Goal: Check status: Check status

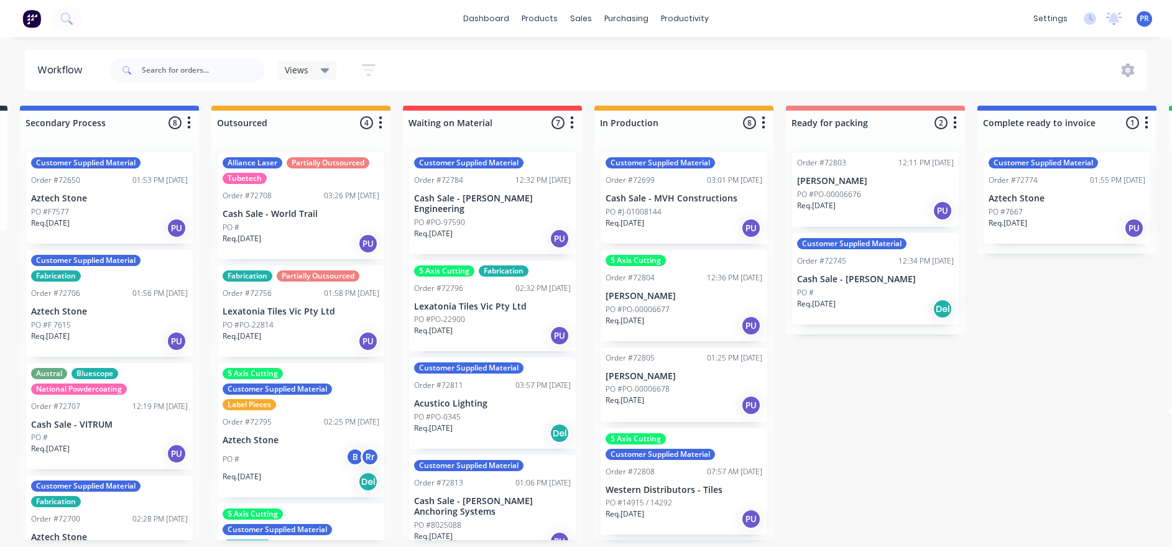
scroll to position [0, 363]
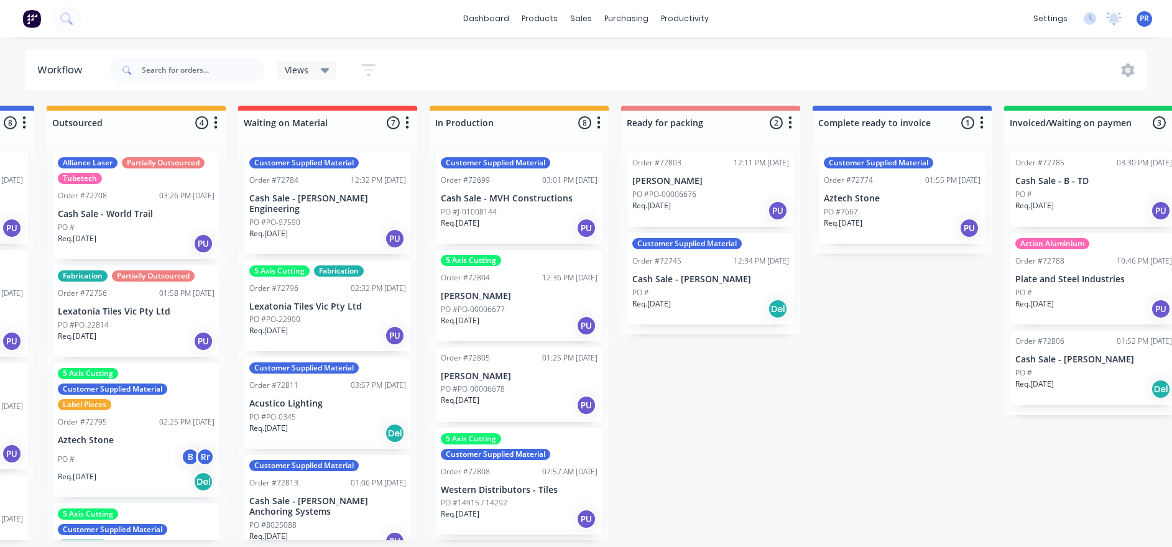
drag, startPoint x: 160, startPoint y: 388, endPoint x: 256, endPoint y: 389, distance: 96.4
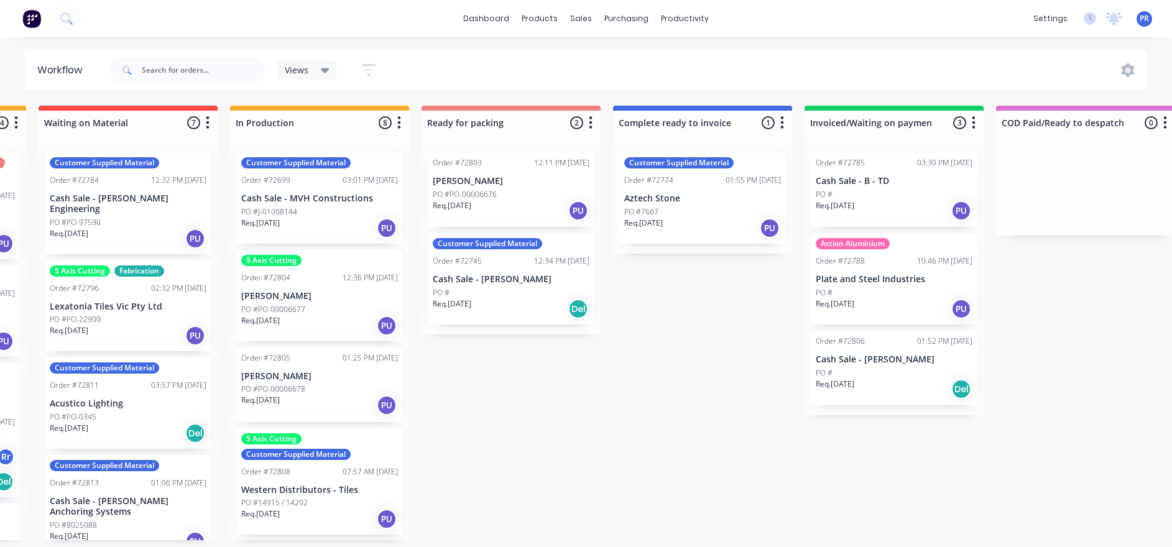
drag, startPoint x: 711, startPoint y: 499, endPoint x: 748, endPoint y: 489, distance: 39.2
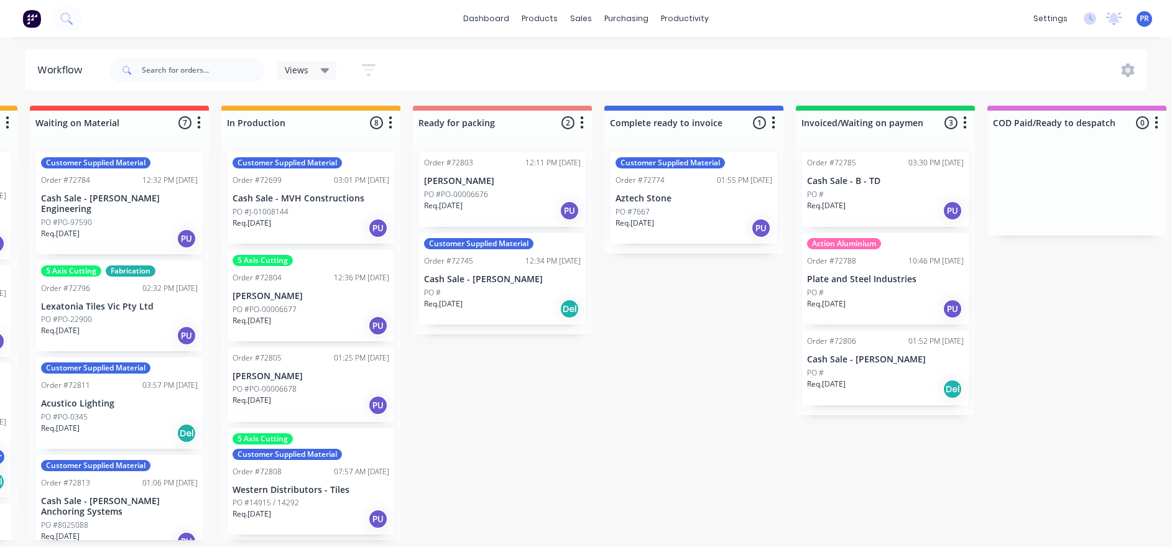
scroll to position [93, 0]
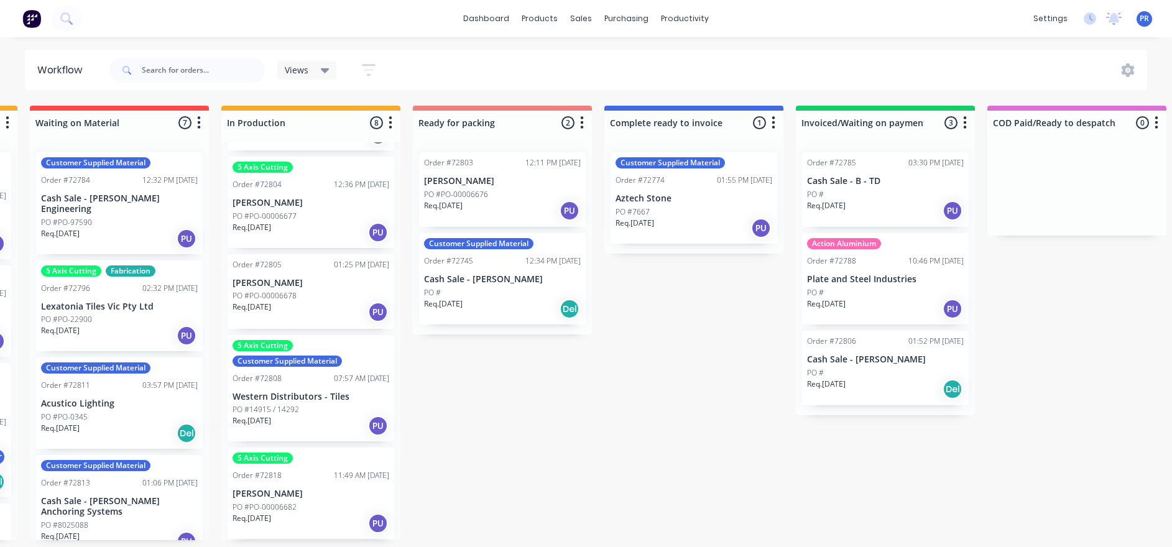
click at [298, 283] on p "[PERSON_NAME]" at bounding box center [310, 283] width 157 height 11
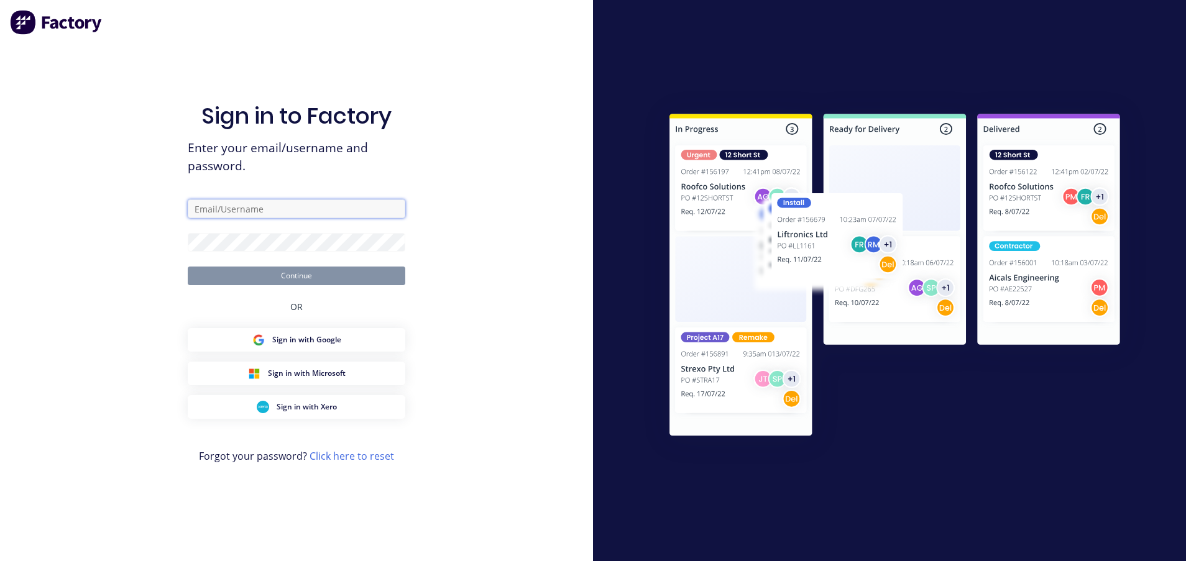
type input "[PERSON_NAME][EMAIL_ADDRESS][DOMAIN_NAME][PERSON_NAME]"
click at [366, 287] on div "Sign in to Factory Enter your email/username and password. [PERSON_NAME][EMAIL_…" at bounding box center [297, 293] width 218 height 517
click at [367, 277] on button "Continue" at bounding box center [297, 276] width 218 height 19
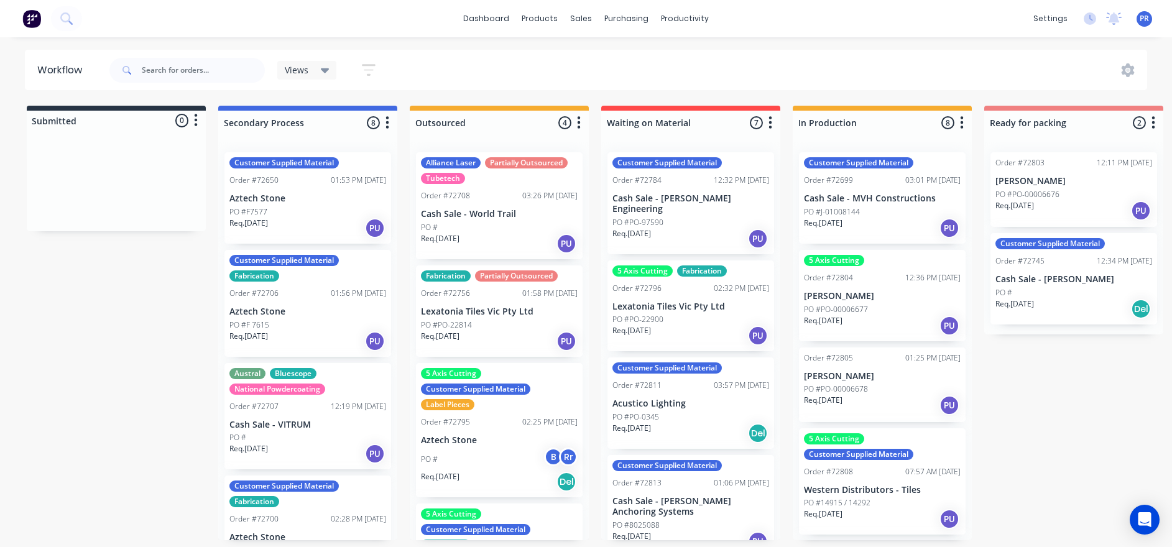
click at [790, 374] on p "[PERSON_NAME]" at bounding box center [882, 376] width 157 height 11
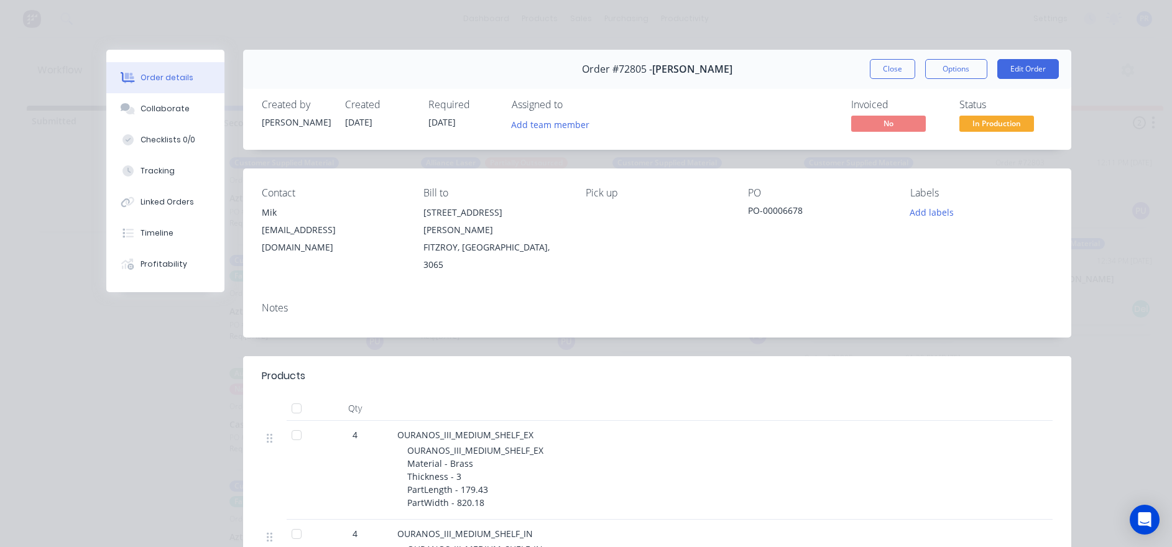
click at [790, 67] on button "Close" at bounding box center [892, 69] width 45 height 20
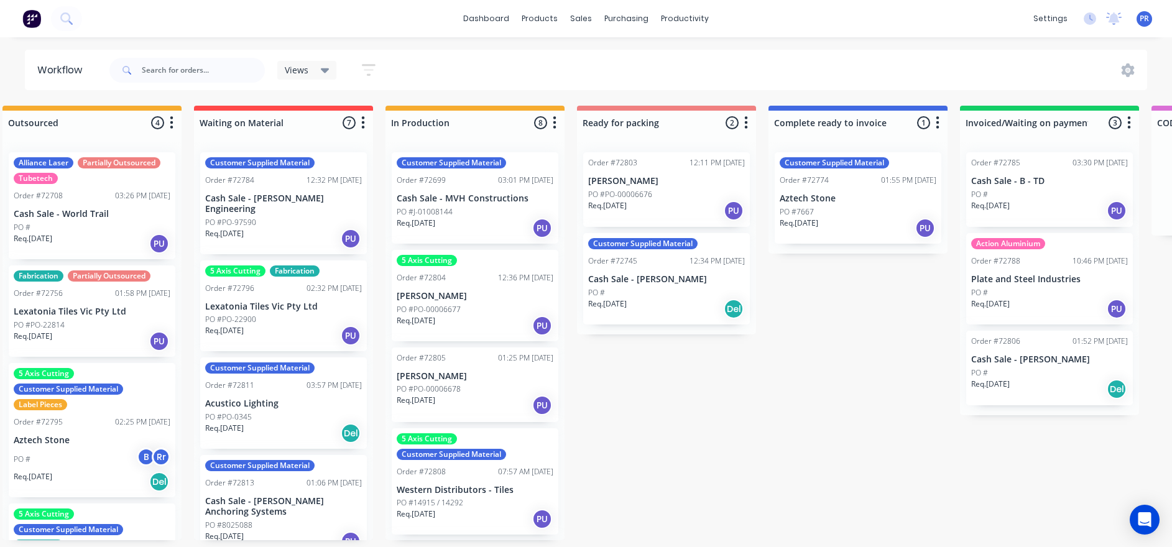
drag, startPoint x: 1005, startPoint y: 416, endPoint x: 1073, endPoint y: 418, distance: 68.4
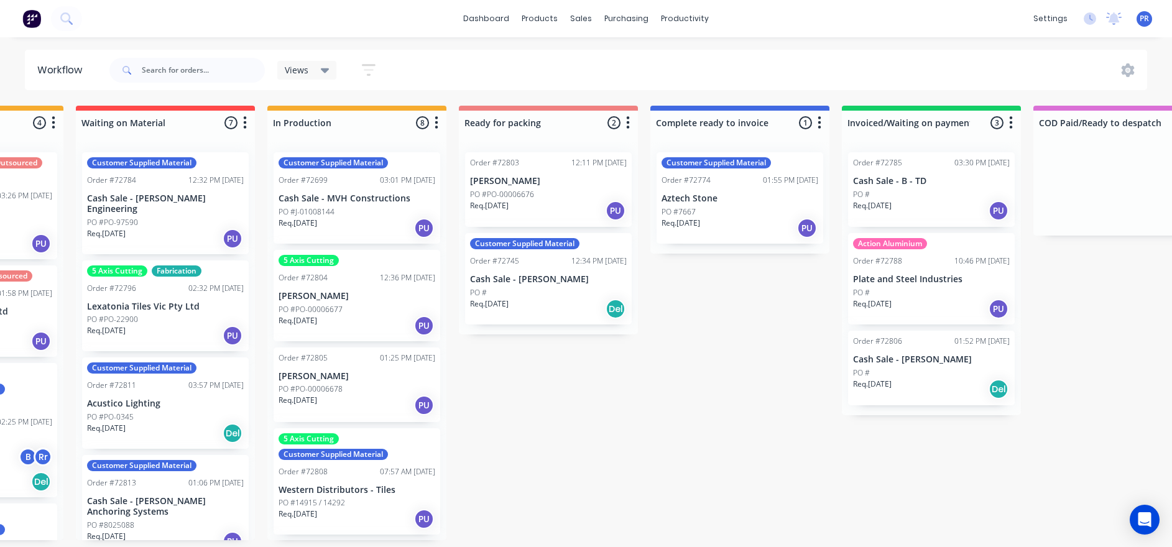
drag, startPoint x: 598, startPoint y: 415, endPoint x: 627, endPoint y: 411, distance: 28.9
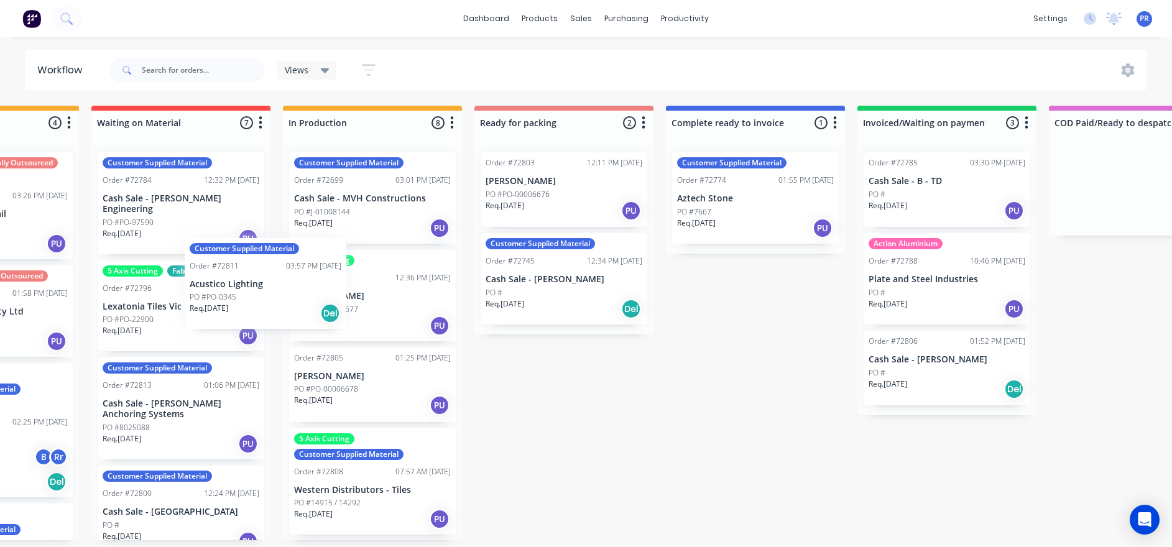
scroll to position [0, 508]
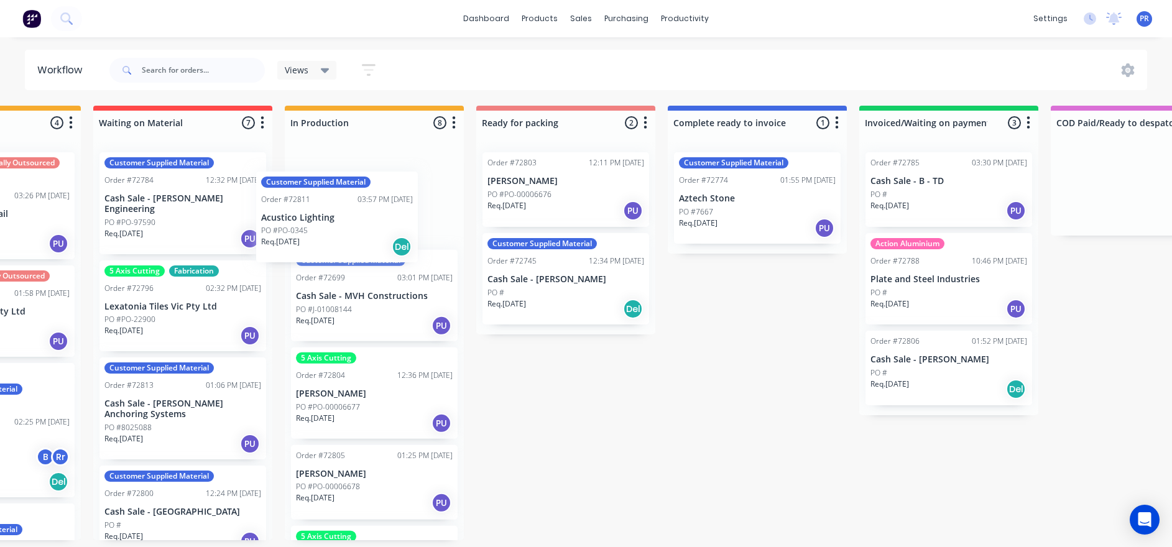
drag, startPoint x: 195, startPoint y: 392, endPoint x: 446, endPoint y: 163, distance: 339.7
click at [444, 167] on div "Submitted 0 Status colour #273444 hex #273444 Save Cancel Summaries Total order…" at bounding box center [609, 323] width 2253 height 435
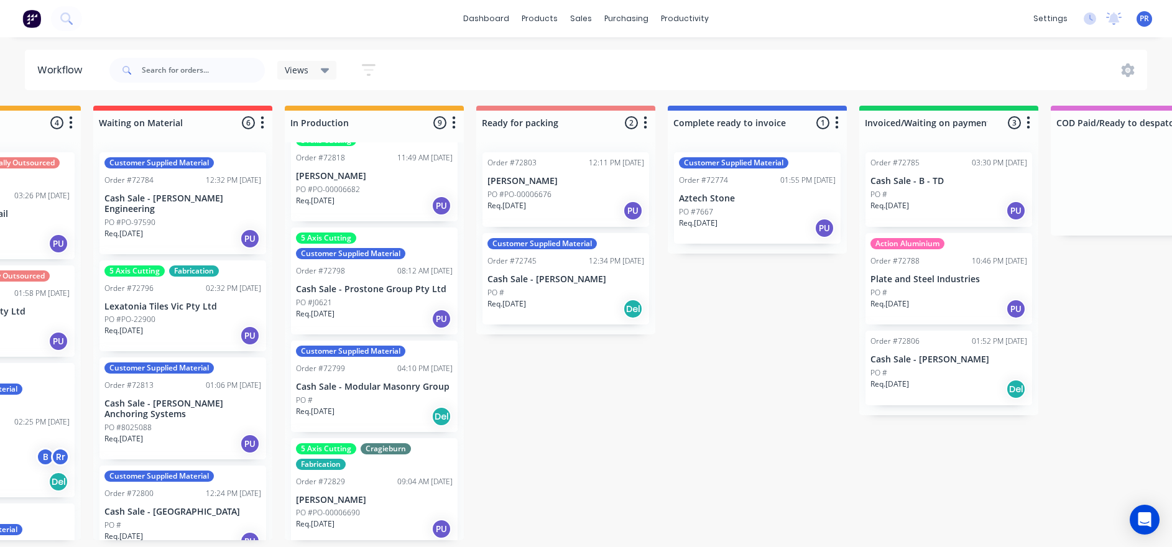
scroll to position [7, 508]
click at [571, 274] on p "Cash Sale - [PERSON_NAME]" at bounding box center [565, 279] width 157 height 11
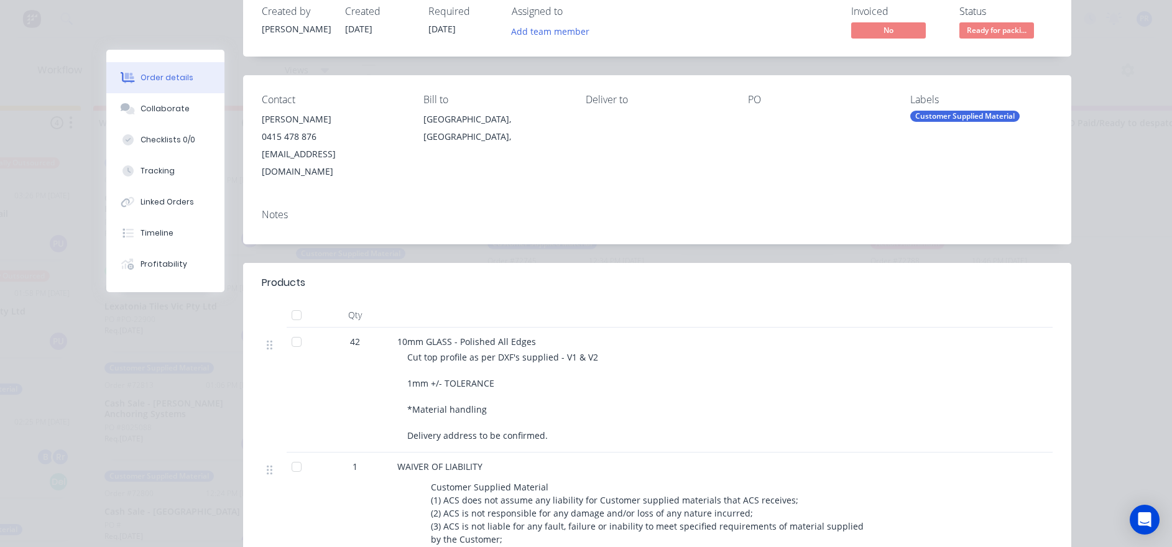
scroll to position [0, 0]
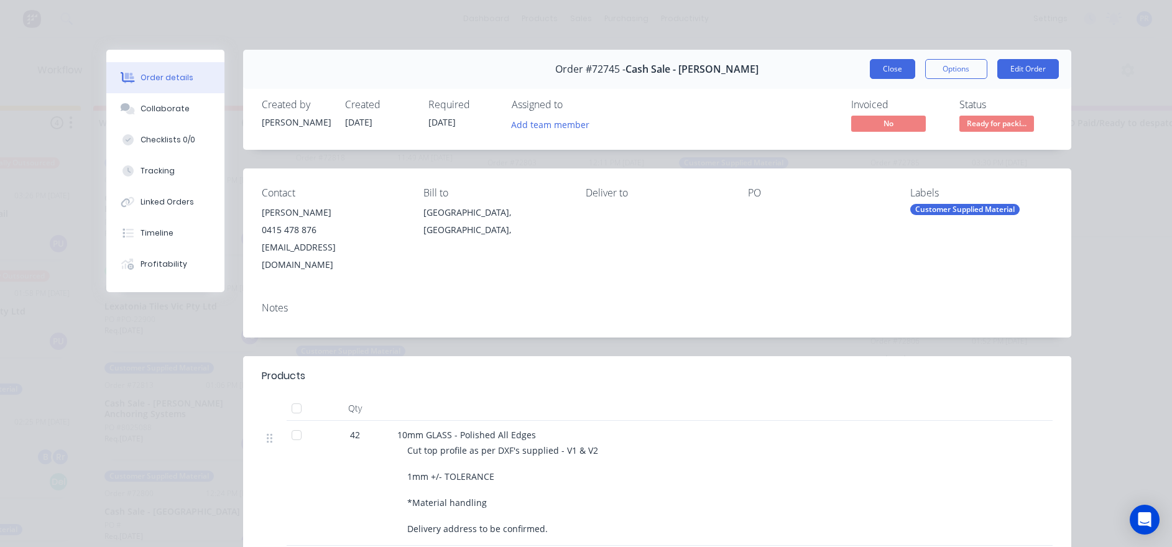
click at [790, 72] on button "Close" at bounding box center [892, 69] width 45 height 20
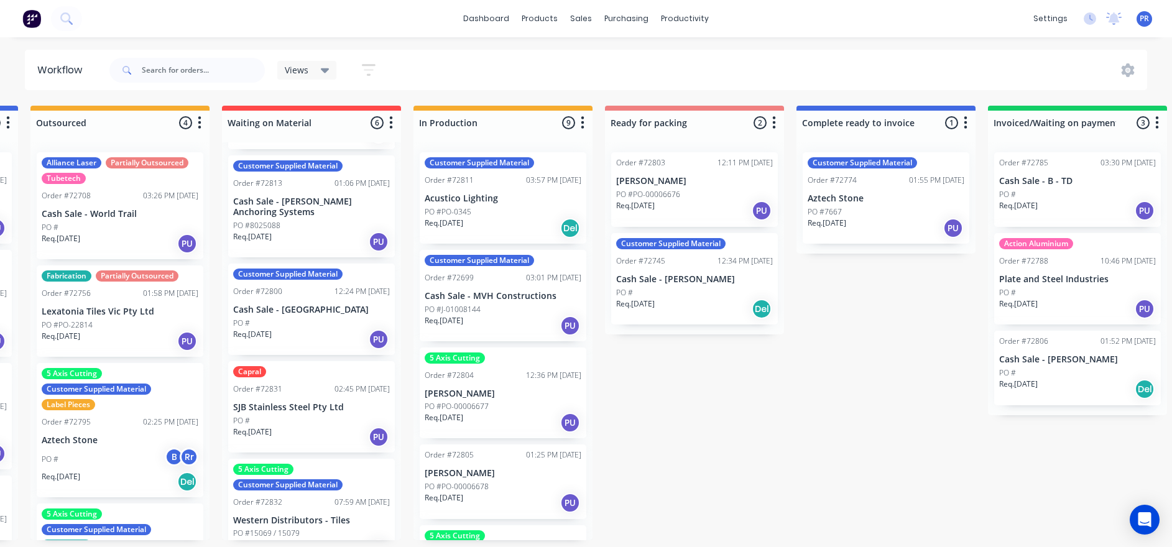
scroll to position [7, 354]
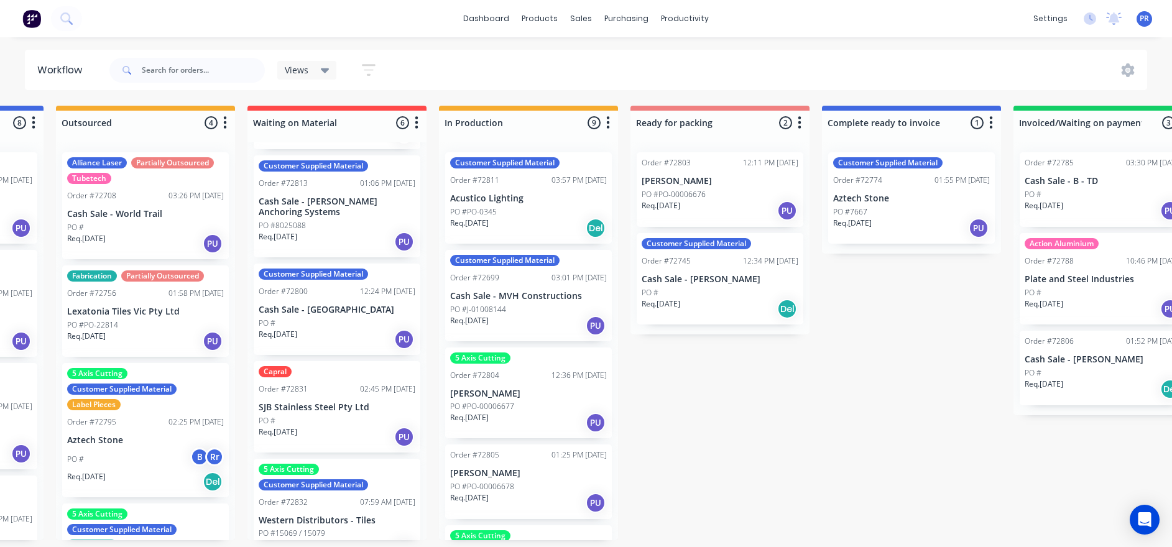
drag, startPoint x: 502, startPoint y: 492, endPoint x: 454, endPoint y: 496, distance: 47.4
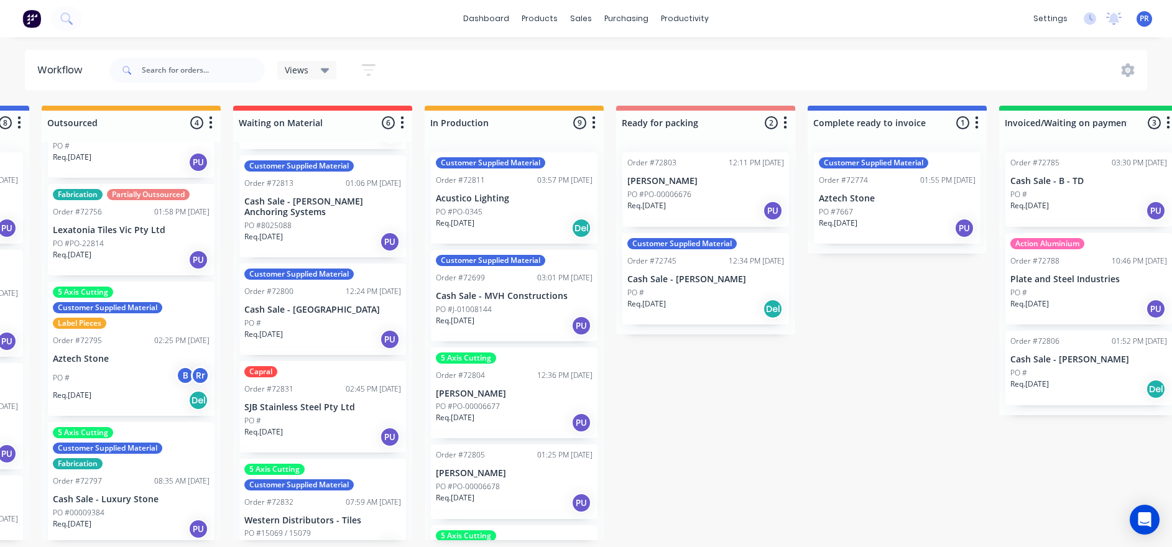
drag, startPoint x: 778, startPoint y: 439, endPoint x: 798, endPoint y: 443, distance: 20.4
drag, startPoint x: 780, startPoint y: 446, endPoint x: 788, endPoint y: 447, distance: 8.8
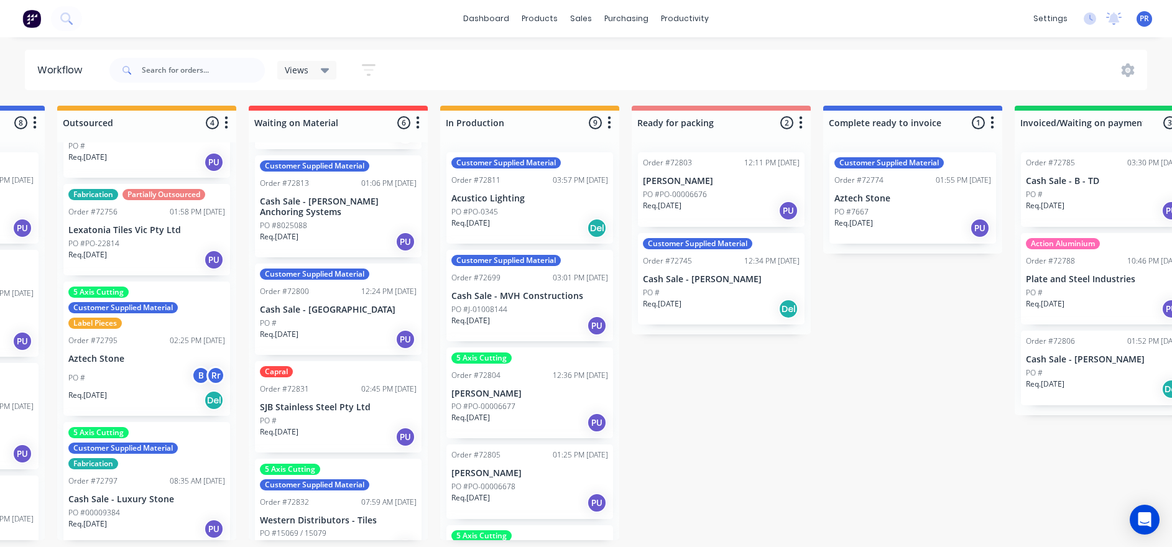
drag, startPoint x: 738, startPoint y: 407, endPoint x: 716, endPoint y: 407, distance: 22.4
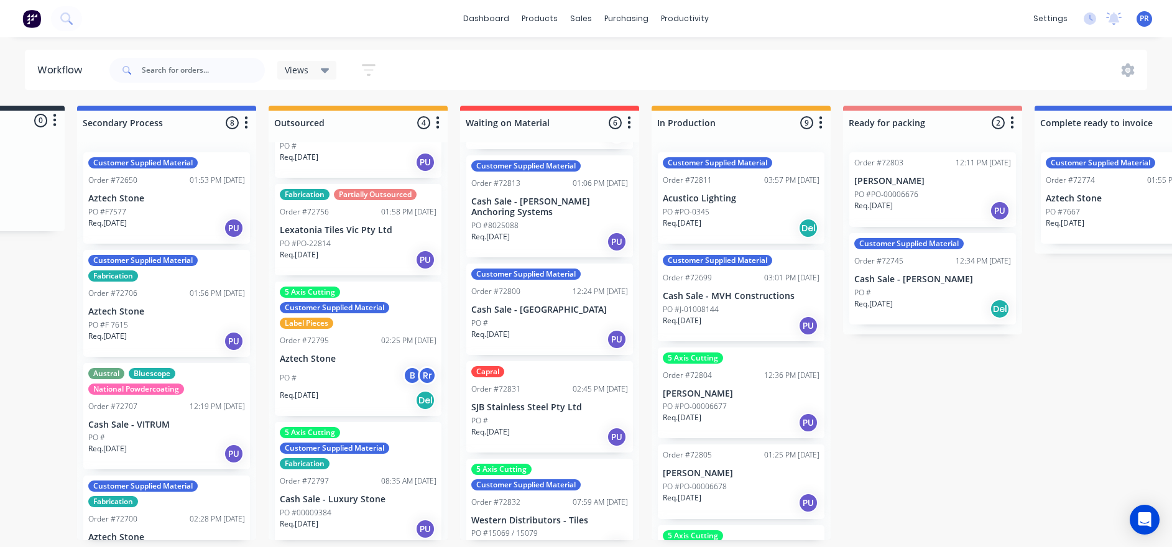
drag, startPoint x: 723, startPoint y: 405, endPoint x: 665, endPoint y: 413, distance: 58.3
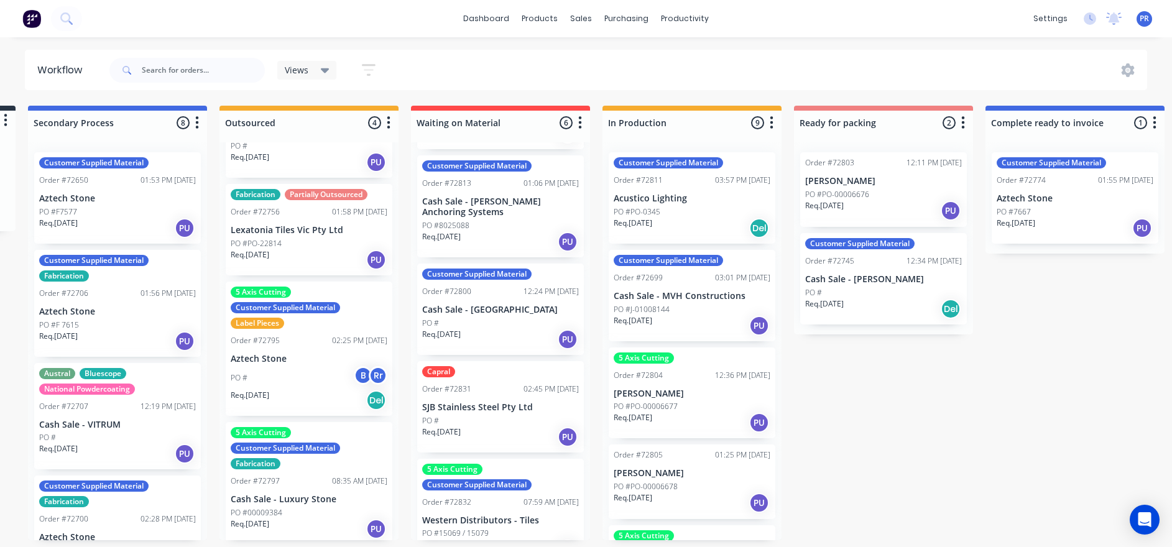
scroll to position [7, 198]
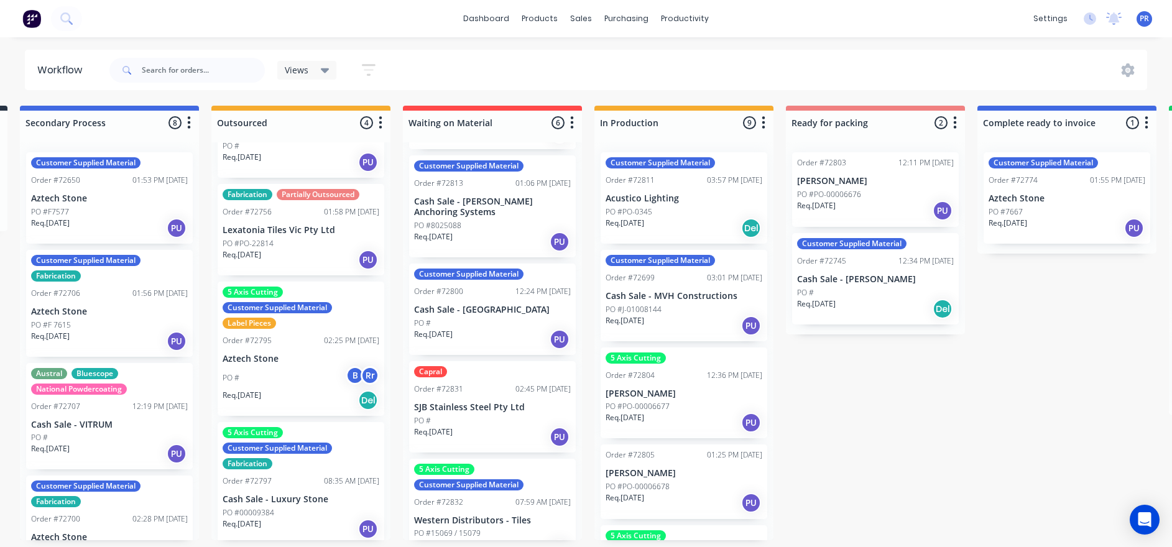
drag, startPoint x: 893, startPoint y: 439, endPoint x: 921, endPoint y: 434, distance: 29.0
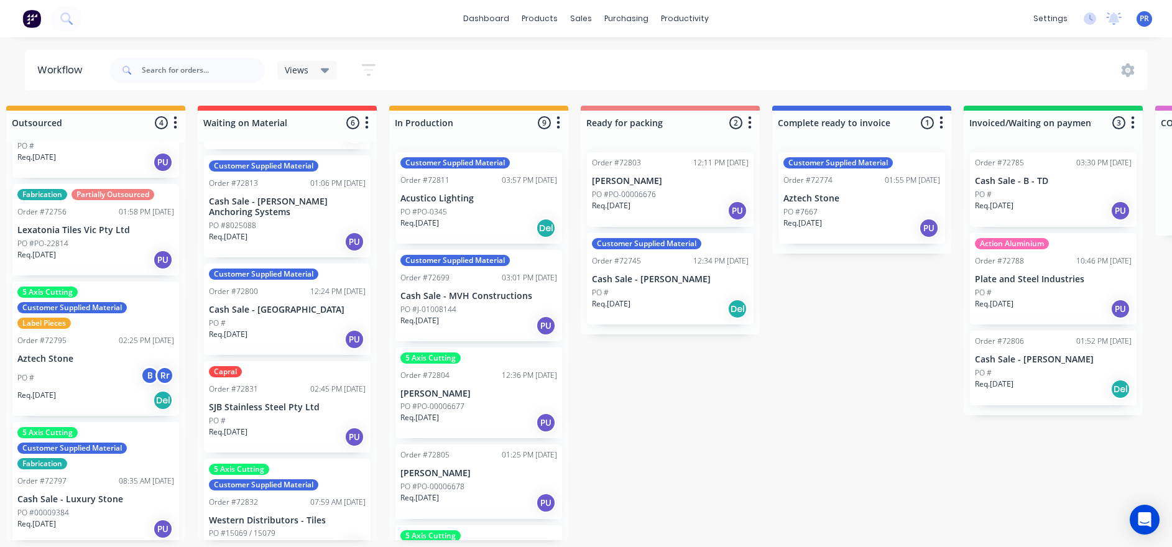
drag, startPoint x: 905, startPoint y: 470, endPoint x: 981, endPoint y: 481, distance: 76.6
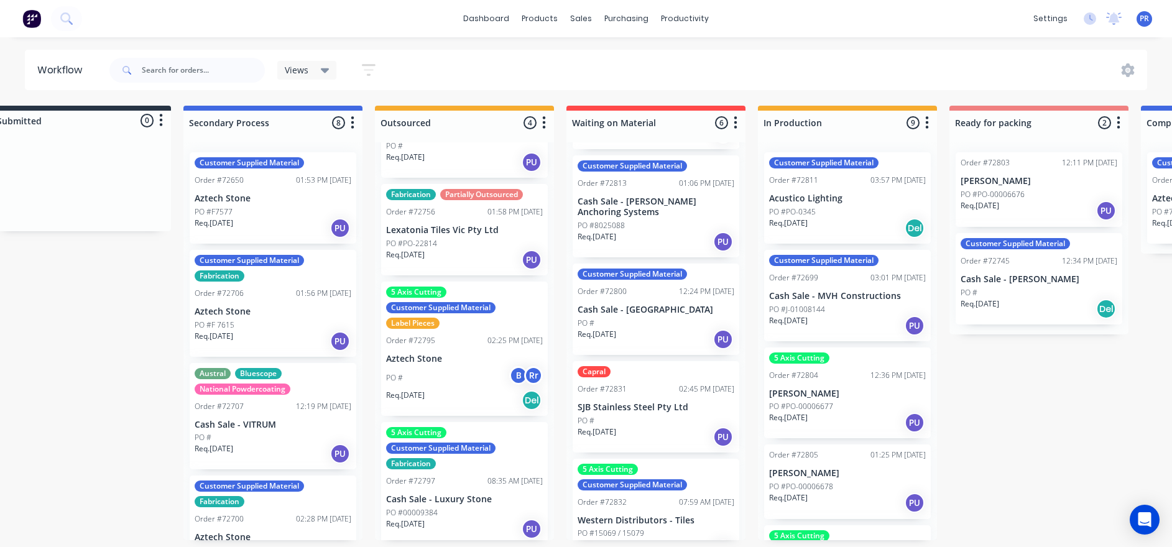
scroll to position [7, 0]
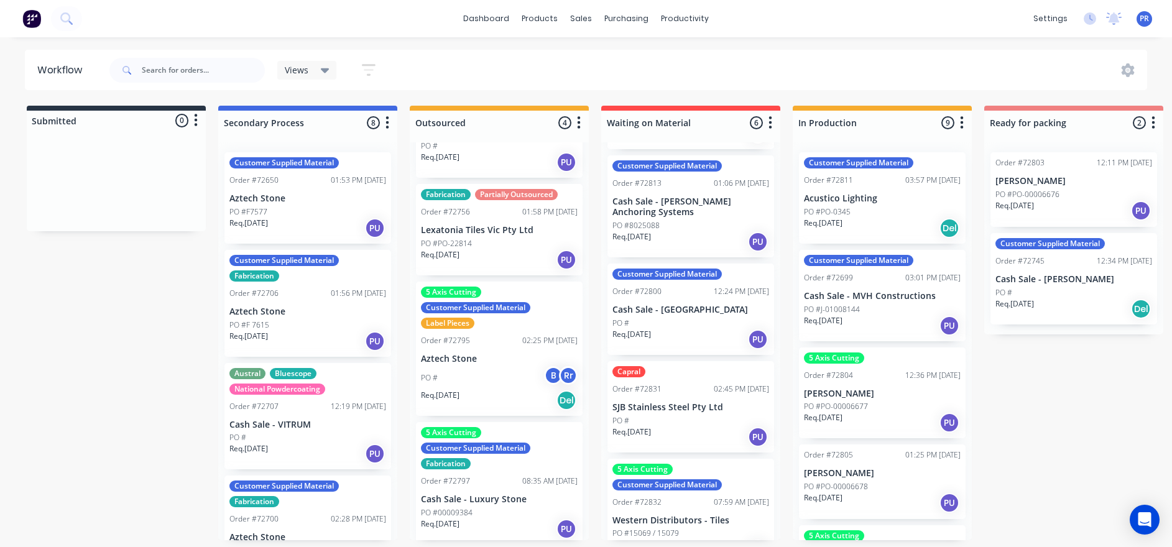
drag, startPoint x: 971, startPoint y: 469, endPoint x: 875, endPoint y: 463, distance: 96.6
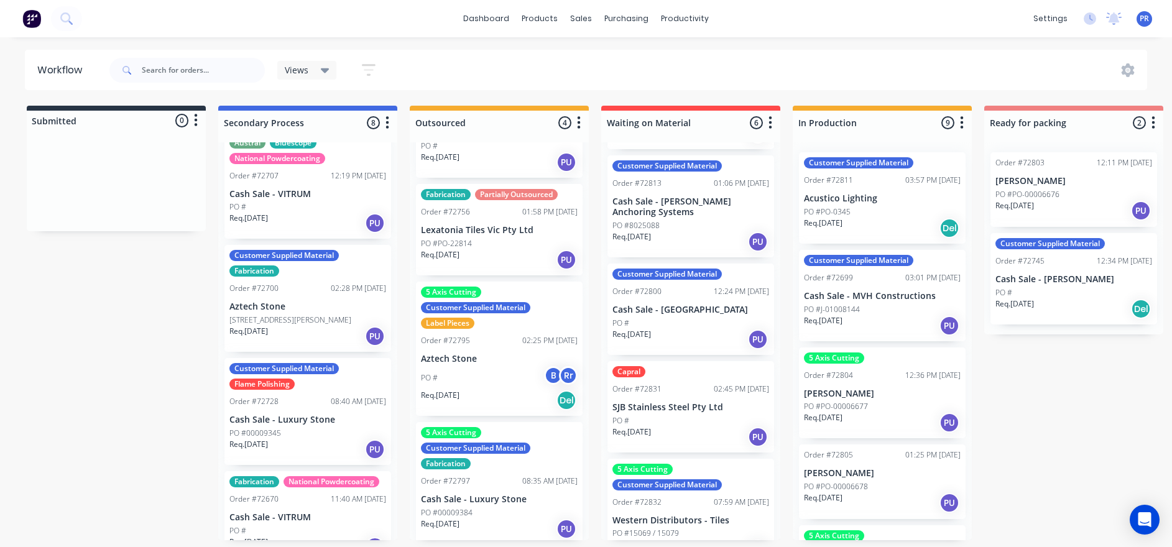
scroll to position [272, 0]
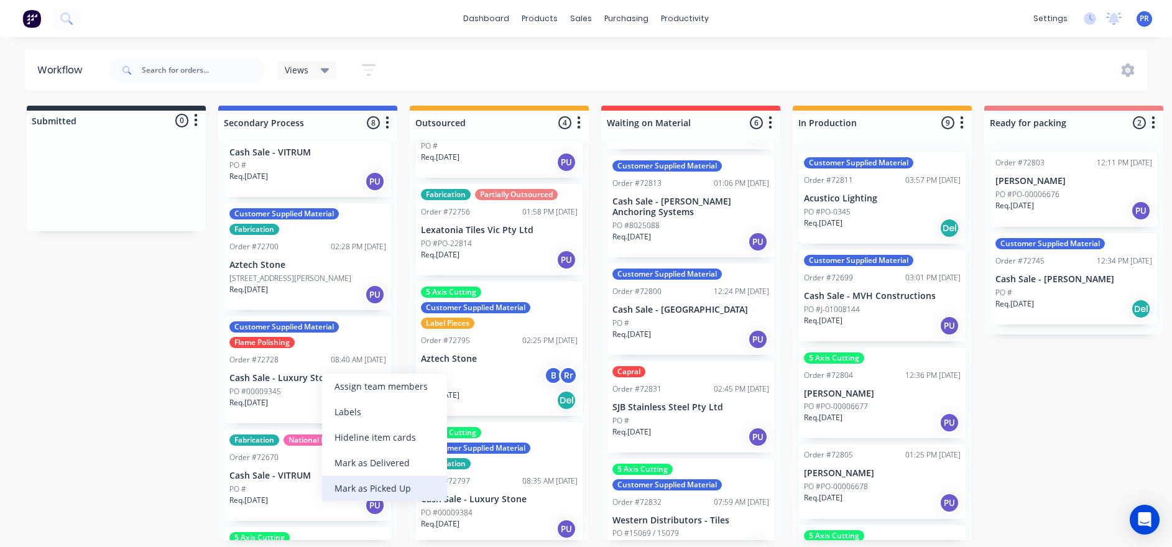
click at [363, 374] on div "Mark as Picked Up" at bounding box center [384, 488] width 125 height 25
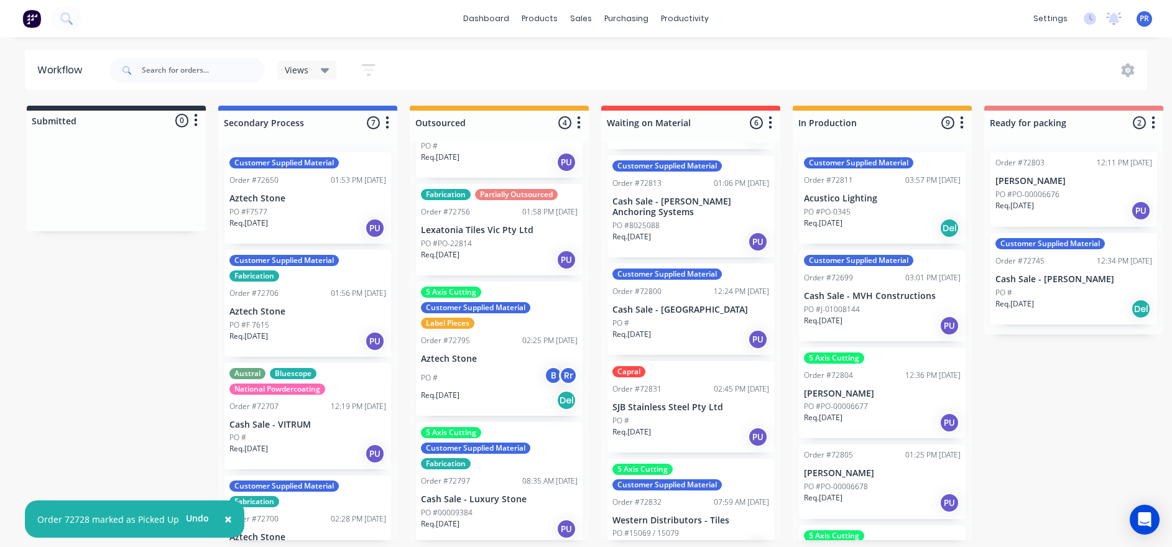
scroll to position [0, 0]
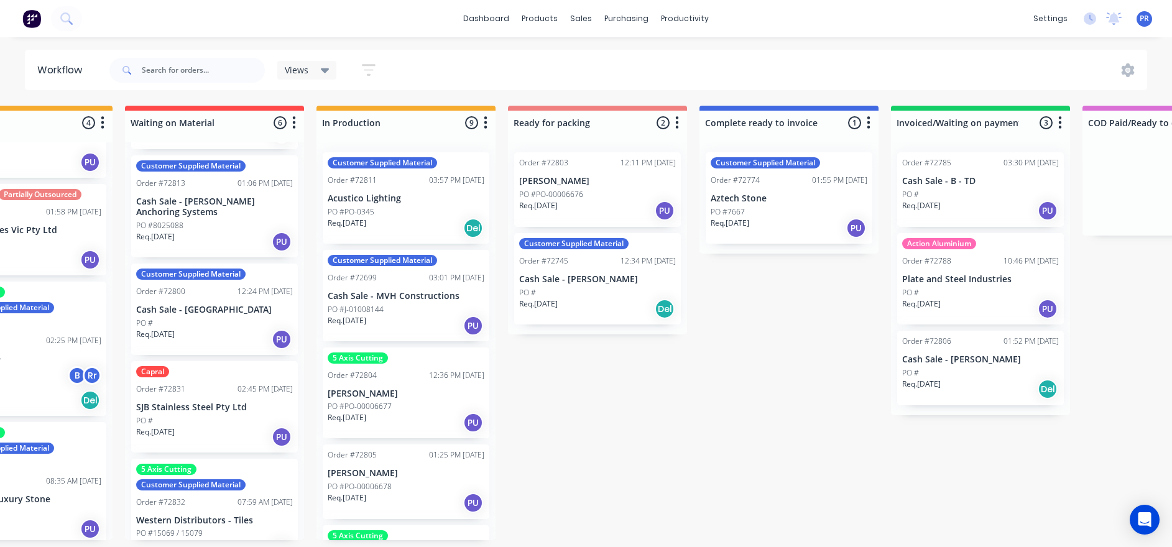
drag, startPoint x: 150, startPoint y: 349, endPoint x: 245, endPoint y: 328, distance: 96.8
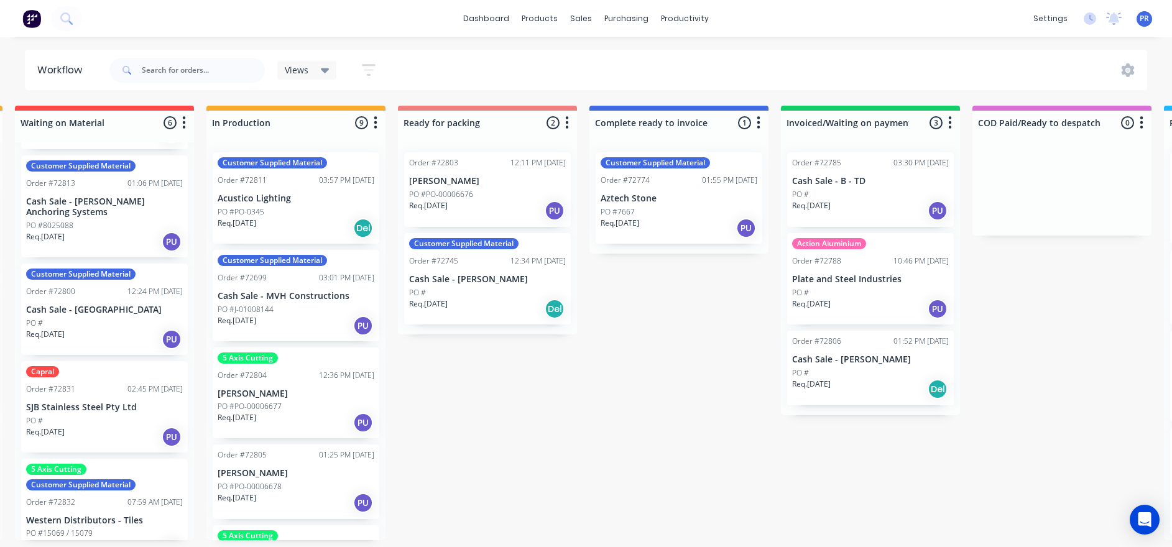
drag, startPoint x: 606, startPoint y: 393, endPoint x: 619, endPoint y: 387, distance: 14.2
click at [790, 292] on div "PO #" at bounding box center [868, 292] width 157 height 11
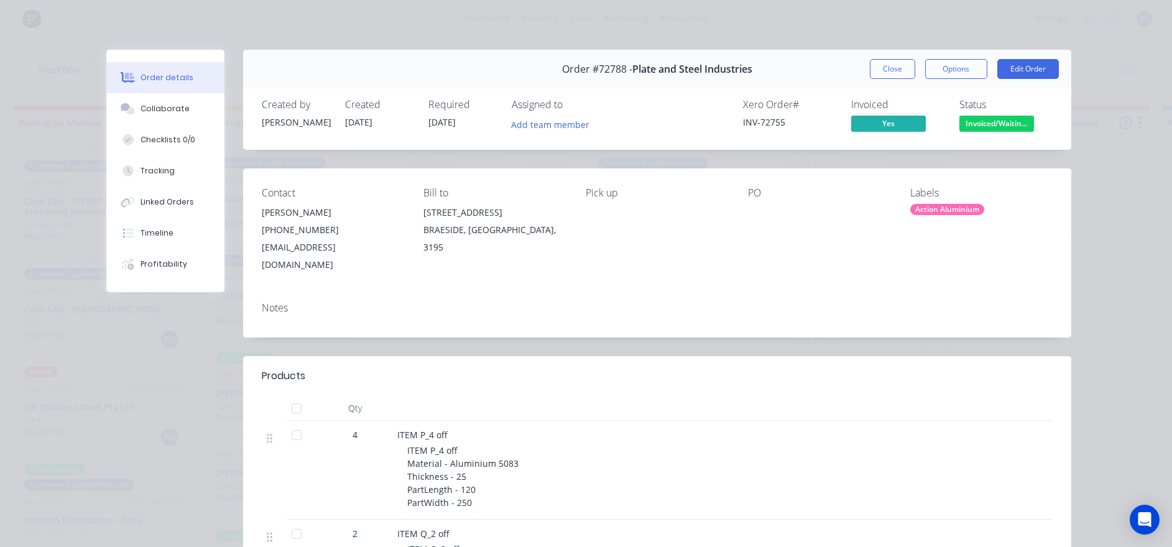
click at [790, 70] on button "Close" at bounding box center [892, 69] width 45 height 20
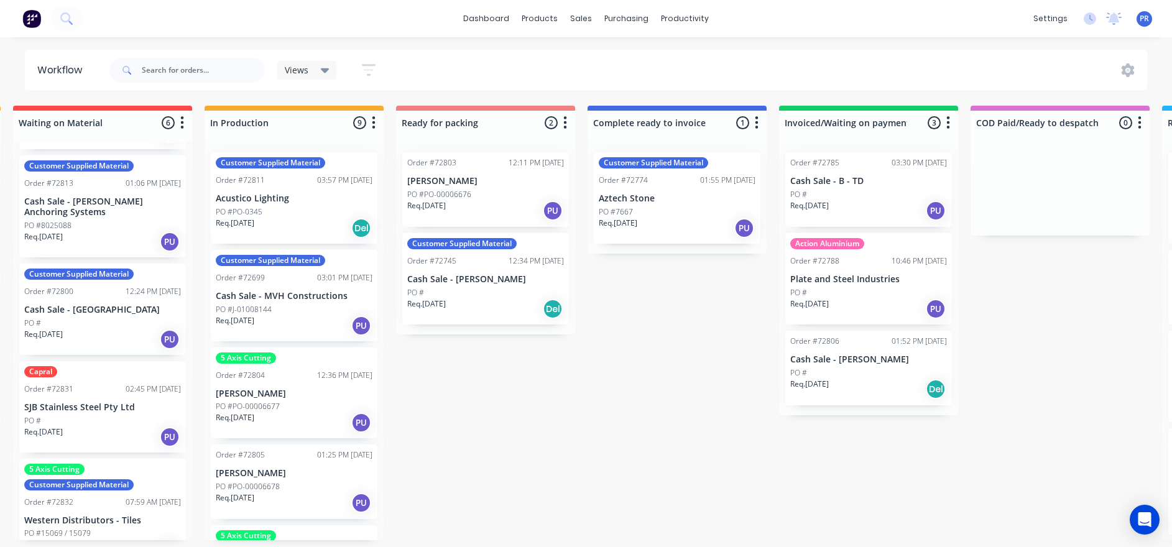
click at [665, 300] on div "Submitted 0 Status colour #273444 hex #273444 Save Cancel Summaries Total order…" at bounding box center [529, 323] width 2253 height 435
click at [790, 197] on div "PO #" at bounding box center [868, 194] width 157 height 11
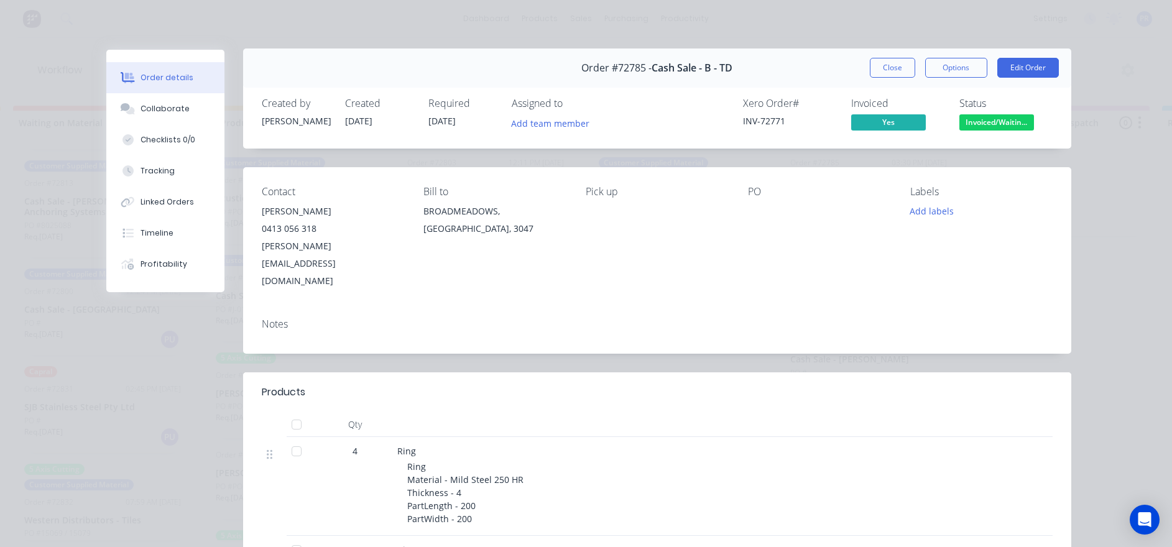
scroll to position [0, 0]
click at [790, 75] on button "Close" at bounding box center [892, 69] width 45 height 20
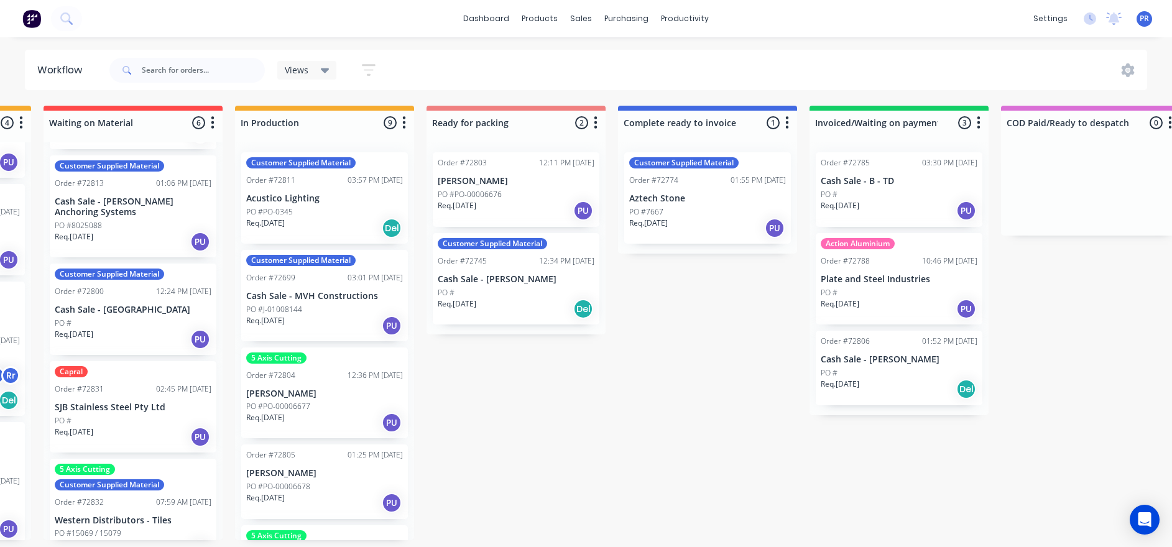
drag, startPoint x: 658, startPoint y: 444, endPoint x: 636, endPoint y: 444, distance: 22.4
